Goal: Navigation & Orientation: Understand site structure

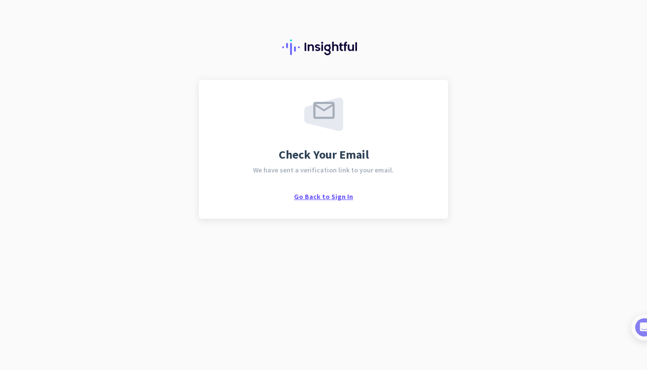
click at [347, 199] on span "Go Back to Sign In" at bounding box center [323, 196] width 59 height 9
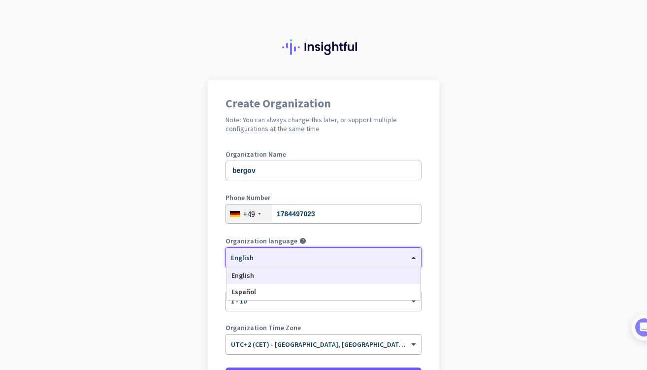
click at [295, 260] on div "× English" at bounding box center [317, 258] width 183 height 8
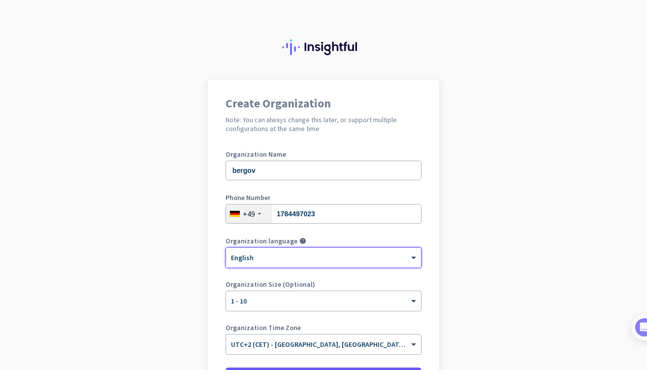
click at [295, 260] on div "× English" at bounding box center [317, 258] width 183 height 8
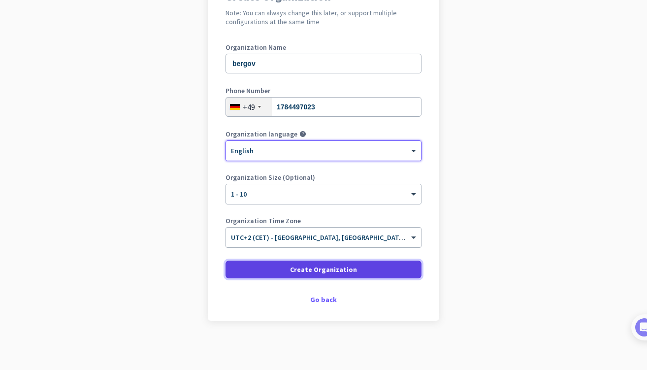
click at [316, 274] on span at bounding box center [324, 270] width 196 height 24
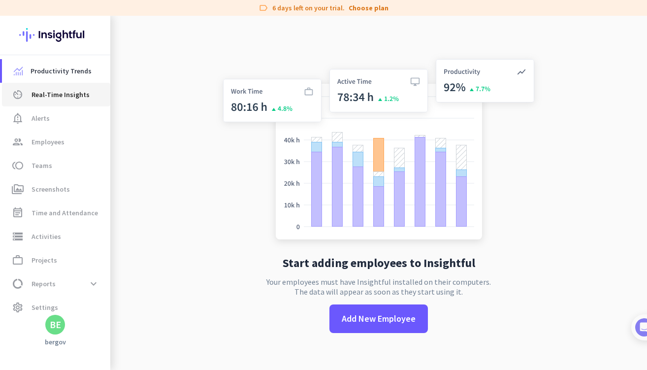
click at [54, 101] on link "av_timer Real-Time Insights" at bounding box center [56, 95] width 108 height 24
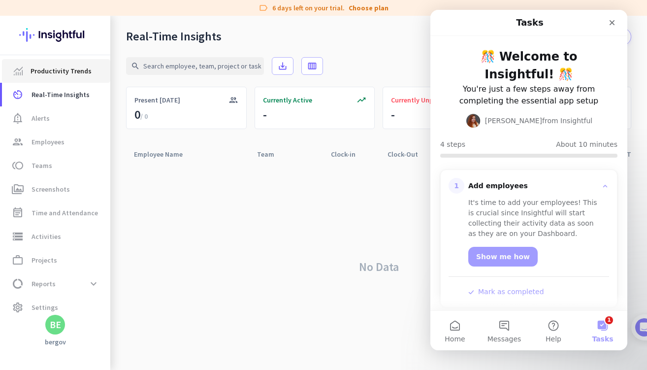
click at [57, 80] on link "Productivity Trends" at bounding box center [56, 71] width 108 height 24
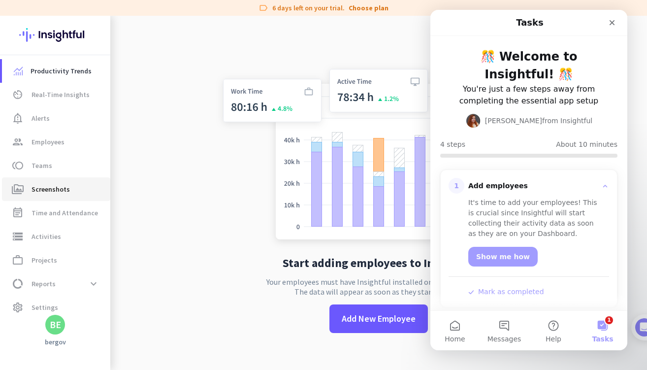
click at [54, 190] on span "Screenshots" at bounding box center [51, 189] width 38 height 12
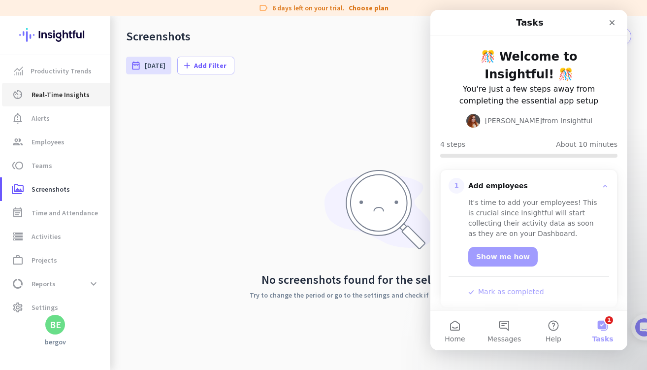
click at [43, 97] on span "Real-Time Insights" at bounding box center [61, 95] width 58 height 12
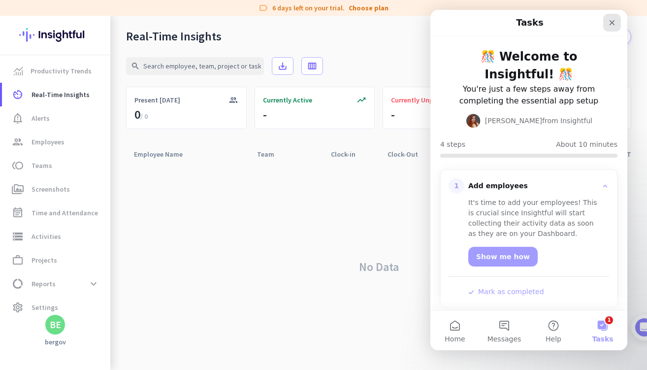
click at [609, 21] on icon "Close" at bounding box center [612, 23] width 8 height 8
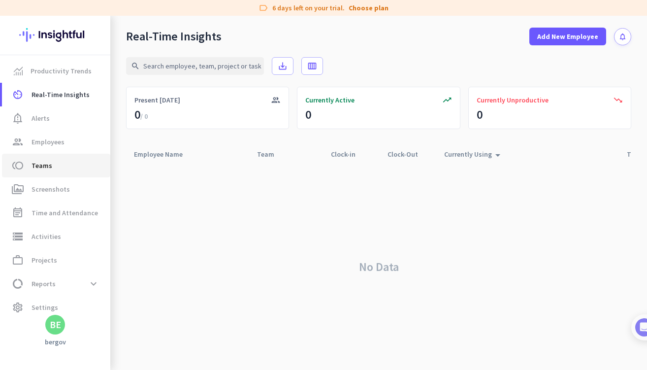
click at [62, 170] on span "toll Teams" at bounding box center [56, 166] width 93 height 12
